Goal: Transaction & Acquisition: Purchase product/service

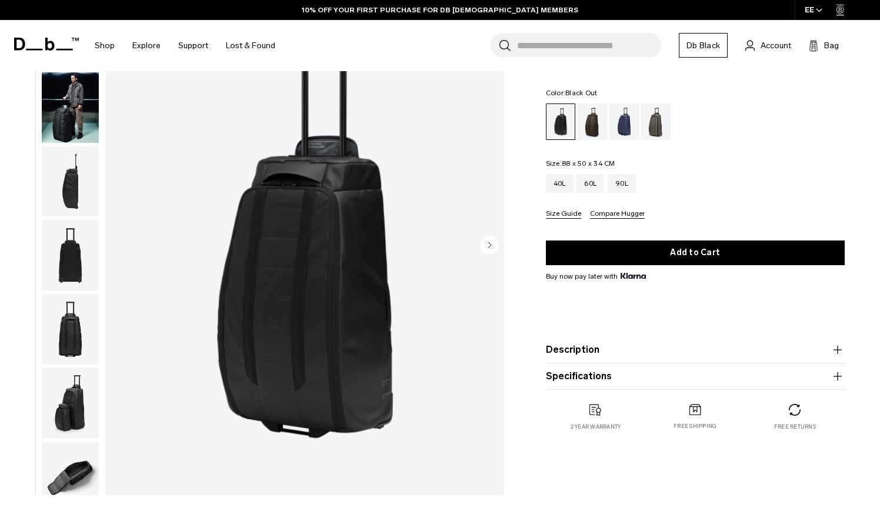
scroll to position [71, 0]
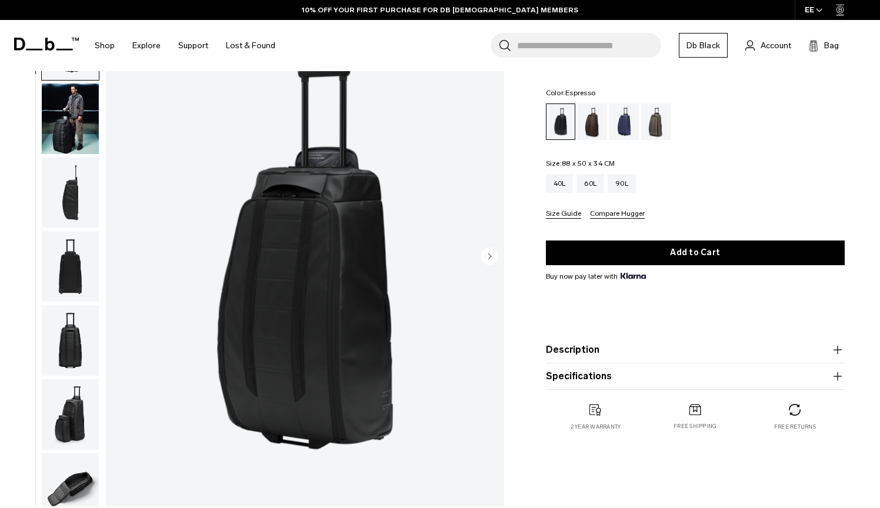
click at [596, 117] on div "Espresso" at bounding box center [593, 122] width 30 height 36
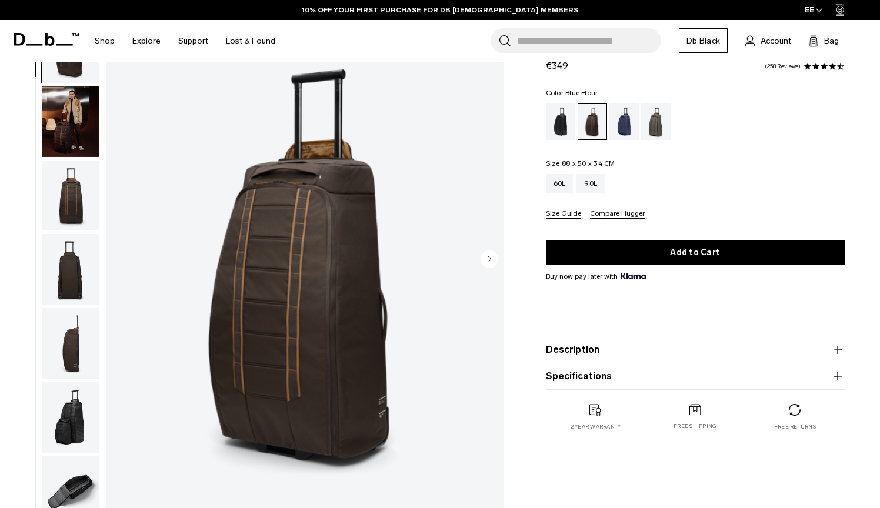
click at [624, 122] on div "Blue Hour" at bounding box center [625, 122] width 30 height 36
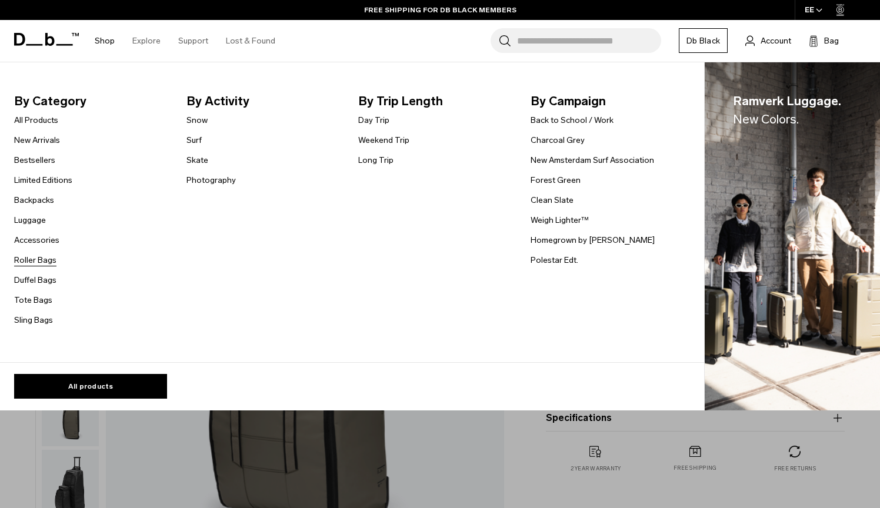
click at [36, 259] on link "Roller Bags" at bounding box center [35, 260] width 42 height 12
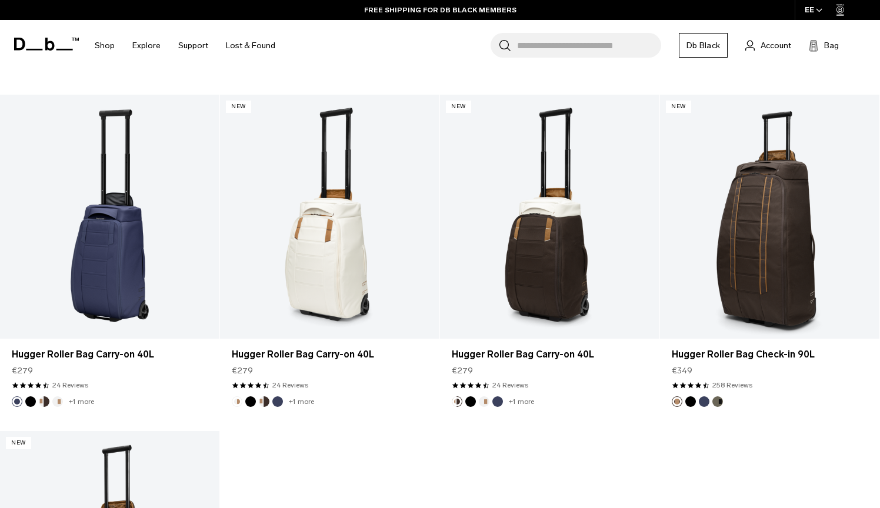
scroll to position [1016, 0]
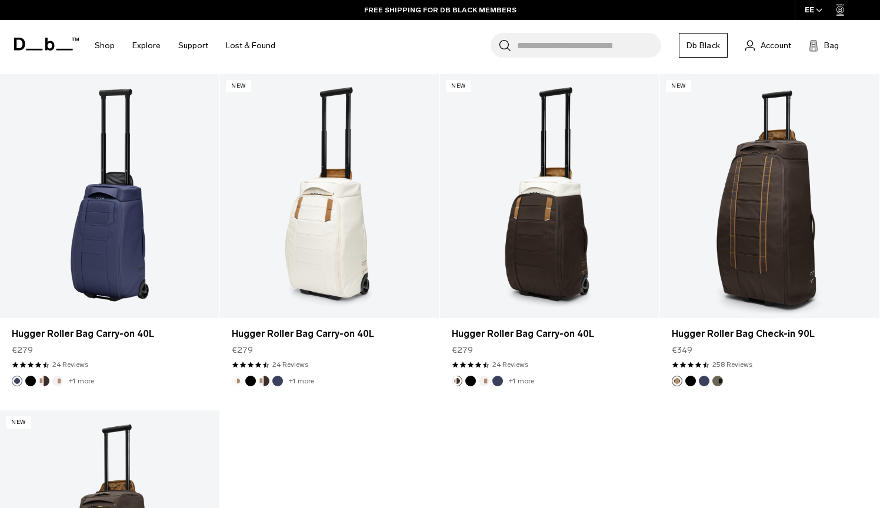
click at [626, 461] on div "Add to Cart Hugger Roller Bag Check-in 90L €349 4.7 star rating 258 Reviews Add…" at bounding box center [440, 74] width 880 height 1345
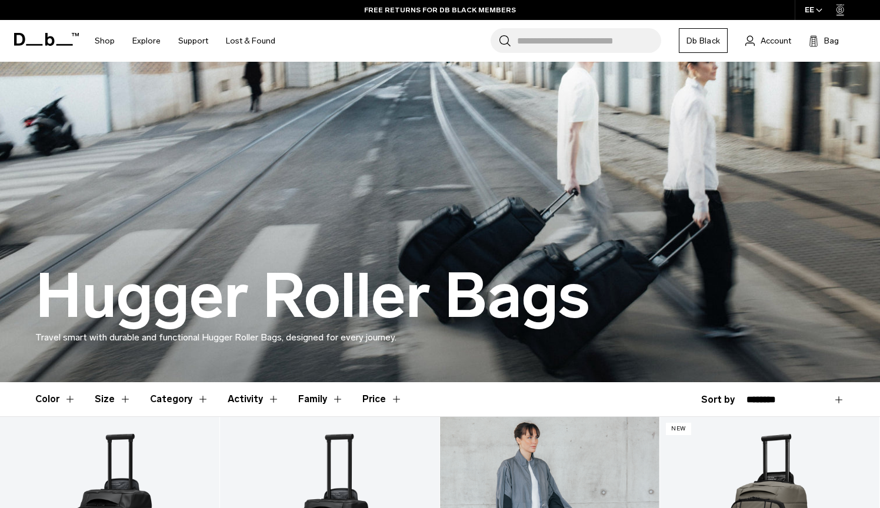
scroll to position [0, 0]
